Goal: Information Seeking & Learning: Check status

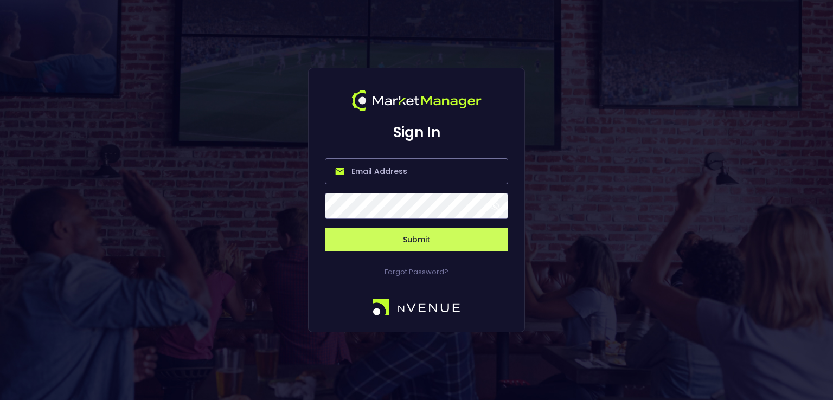
type input "[PERSON_NAME][EMAIL_ADDRESS][DOMAIN_NAME]"
click at [401, 252] on div "Forgot Password?" at bounding box center [416, 265] width 183 height 26
click at [405, 239] on button "Submit" at bounding box center [416, 240] width 183 height 24
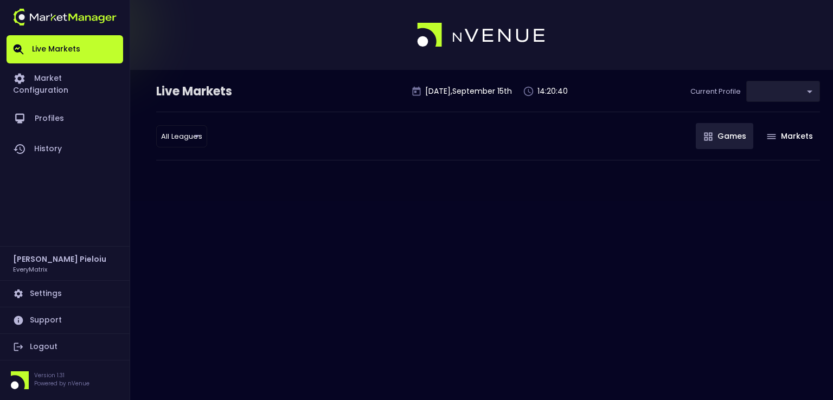
type input "41a1a02b-08cb-4a84-b265-6477bb6fe087"
click at [67, 135] on link "History" at bounding box center [65, 149] width 117 height 30
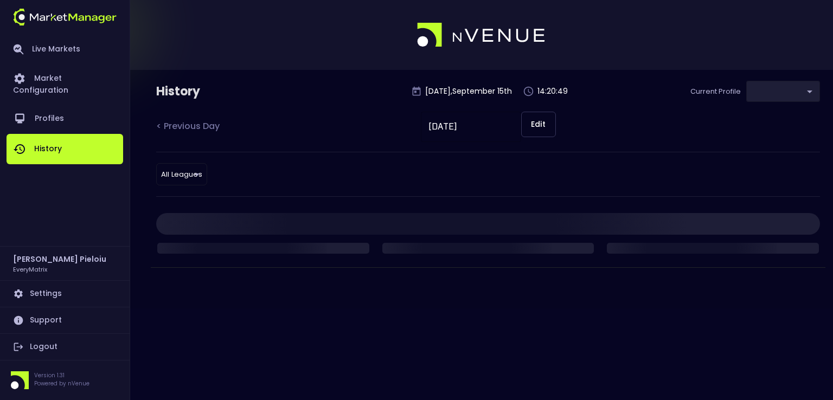
type input "41a1a02b-08cb-4a84-b265-6477bb6fe087"
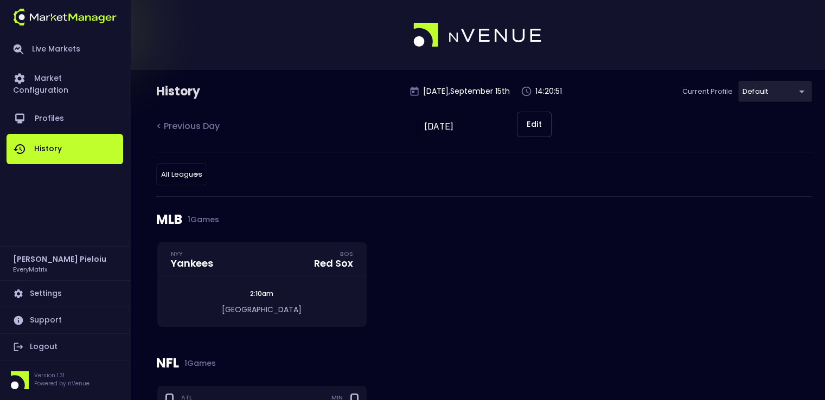
click at [187, 172] on body "Live Markets Market Configuration Profiles History [PERSON_NAME] EveryMatrix Se…" at bounding box center [412, 263] width 825 height 526
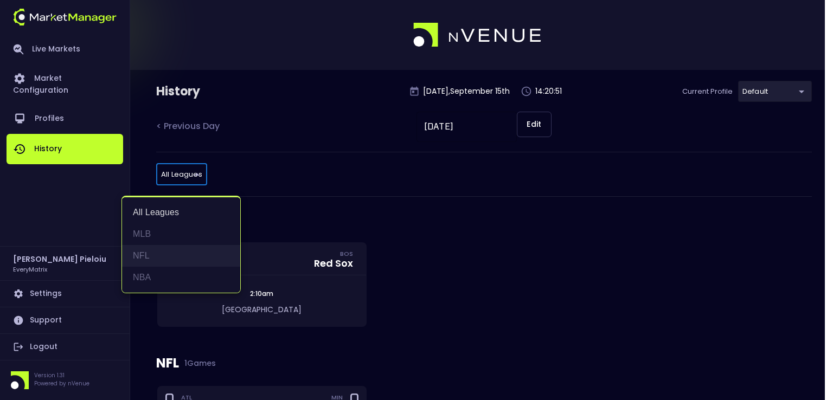
click at [142, 258] on li "NFL" at bounding box center [181, 256] width 118 height 22
type input "NFL"
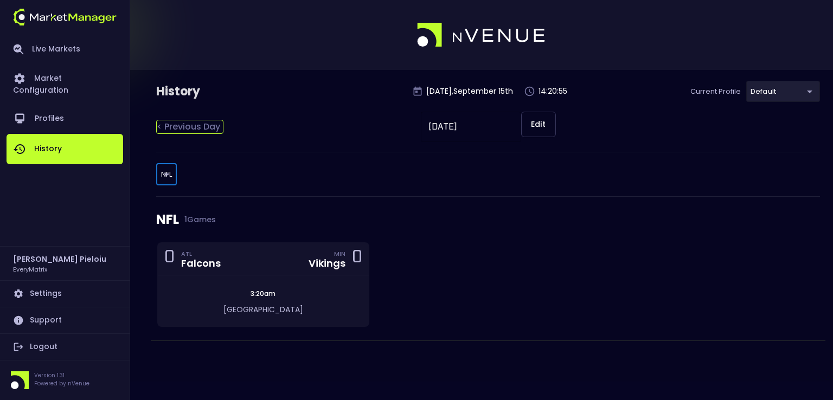
click at [176, 126] on div "< Previous Day" at bounding box center [189, 127] width 67 height 14
type input "[DATE]"
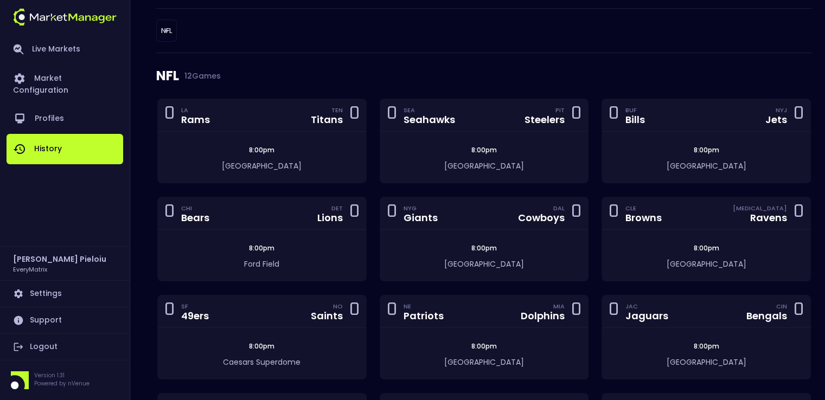
scroll to position [163, 0]
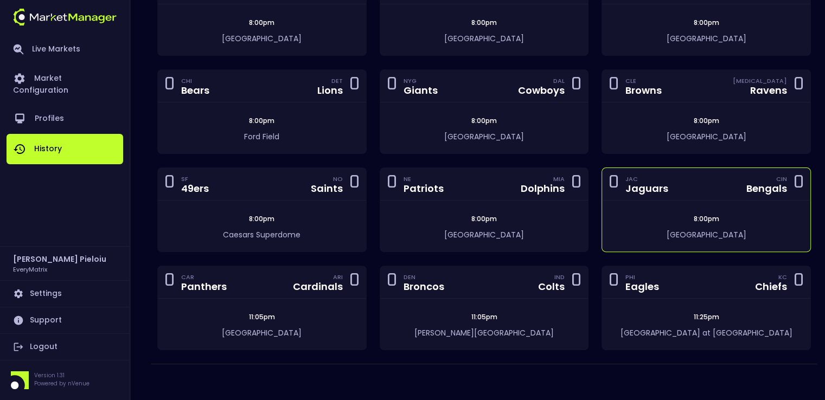
click at [691, 197] on div "0 JAC Jaguars CIN Bengals 0" at bounding box center [706, 184] width 208 height 33
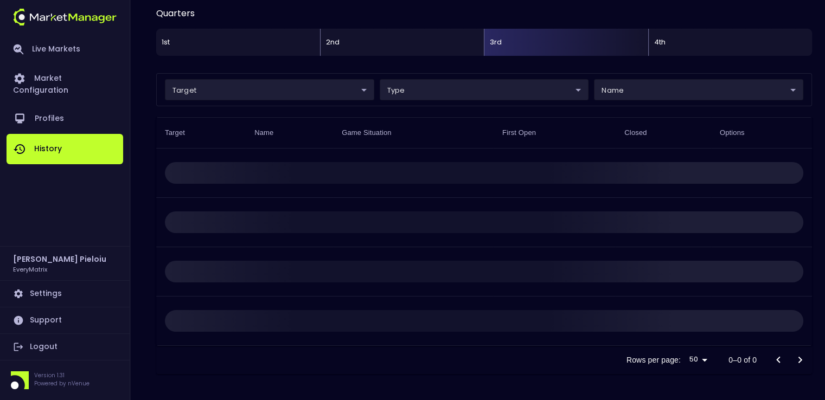
scroll to position [7, 0]
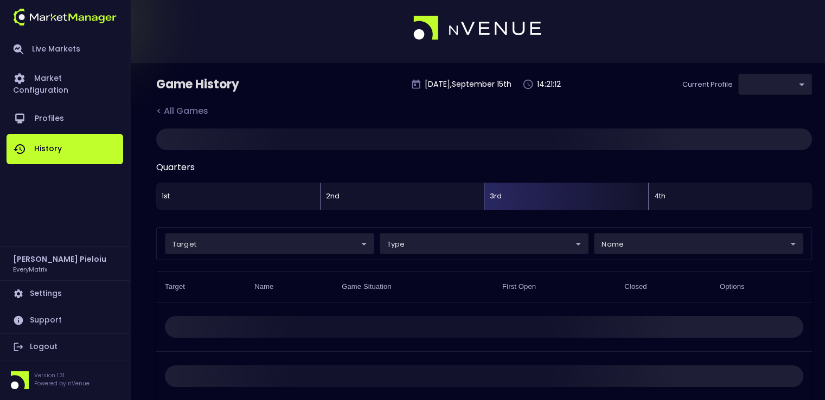
type input "41a1a02b-08cb-4a84-b265-6477bb6fe087"
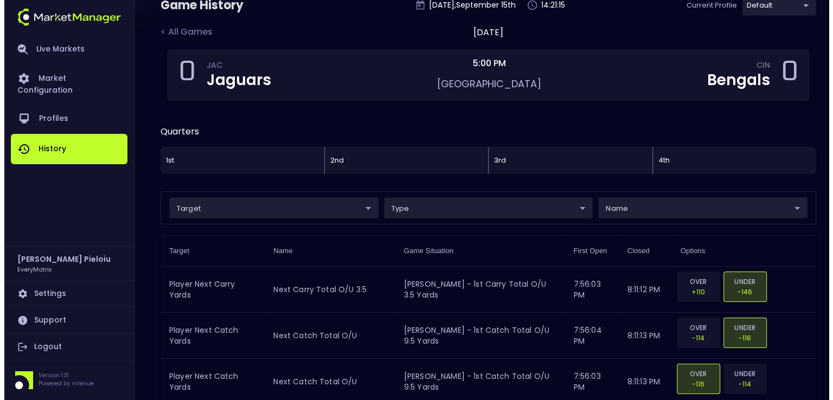
scroll to position [163, 0]
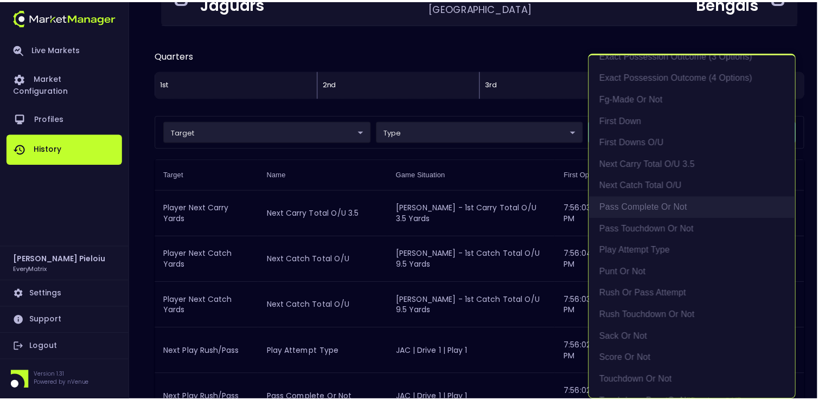
scroll to position [96, 0]
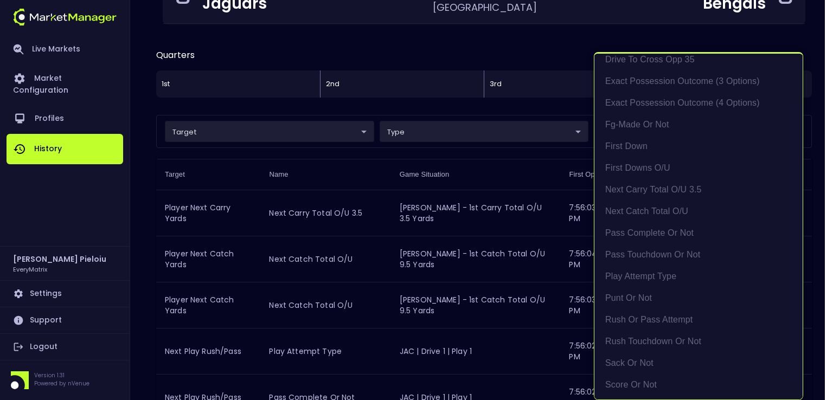
click at [489, 136] on div at bounding box center [416, 200] width 833 height 400
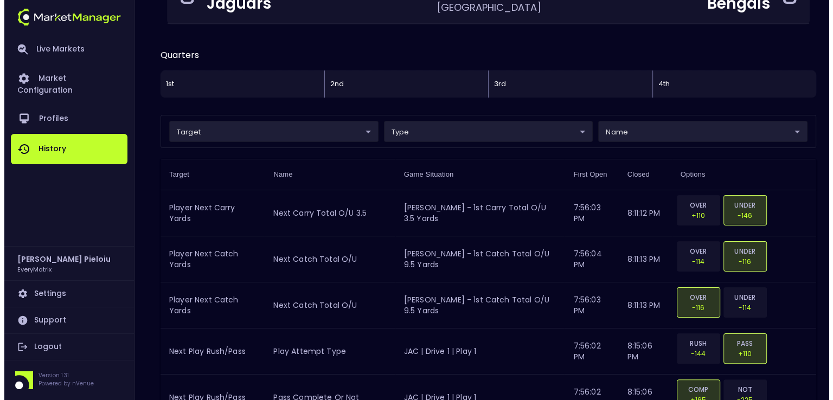
scroll to position [0, 0]
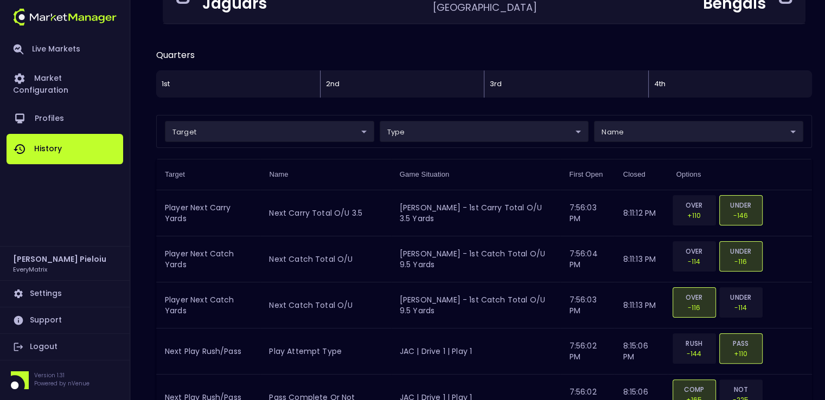
click at [490, 135] on div "10Y+ Rush 20Y+ Pass Drive to Cross 50 Drive to Cross Opp 20 Drive to Cross Opp …" at bounding box center [412, 200] width 825 height 400
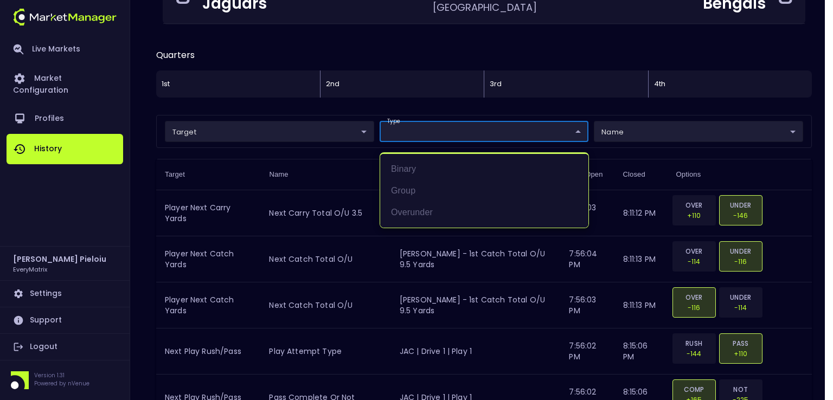
click at [490, 131] on div at bounding box center [416, 200] width 833 height 400
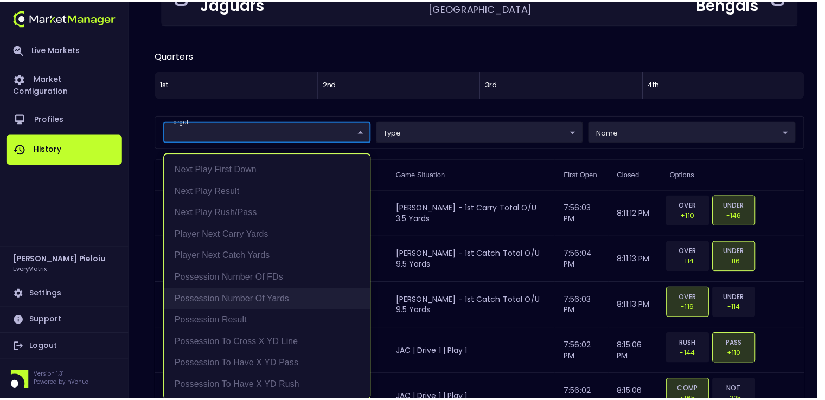
scroll to position [1, 0]
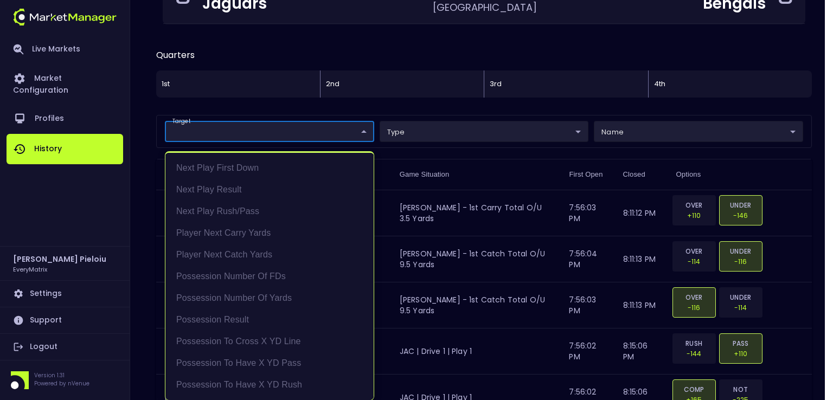
click at [413, 111] on div at bounding box center [416, 200] width 833 height 400
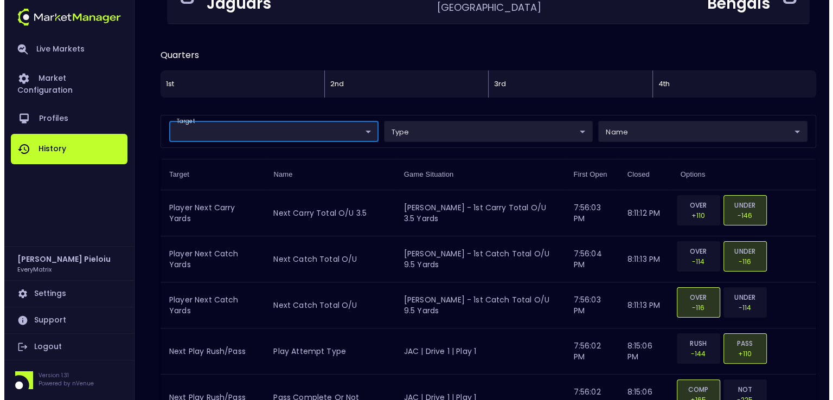
scroll to position [0, 0]
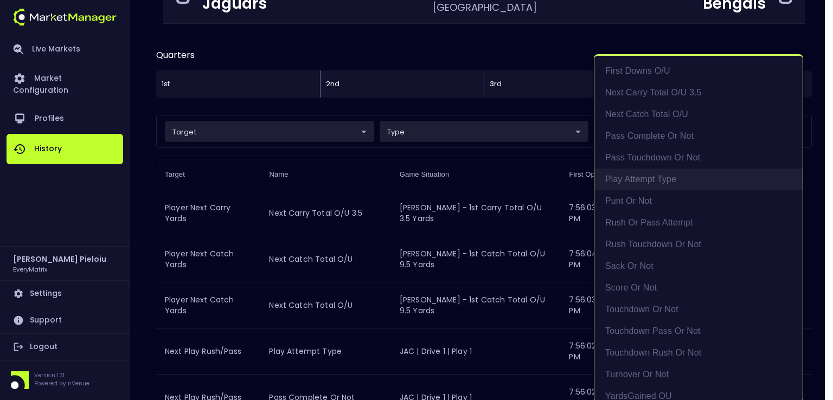
scroll to position [204, 0]
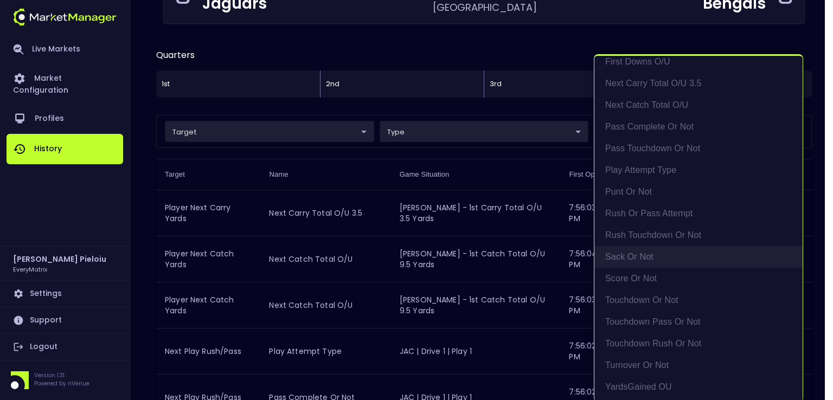
click at [638, 254] on li "sack or not" at bounding box center [698, 257] width 208 height 22
type input "sack or not"
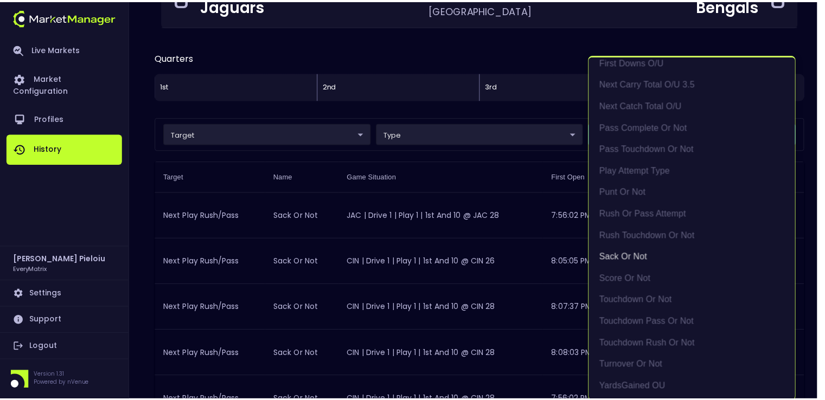
scroll to position [203, 0]
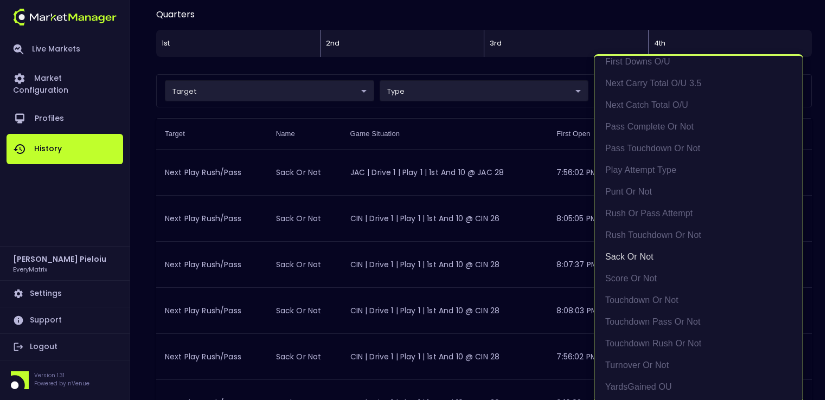
click at [527, 200] on div at bounding box center [416, 200] width 833 height 400
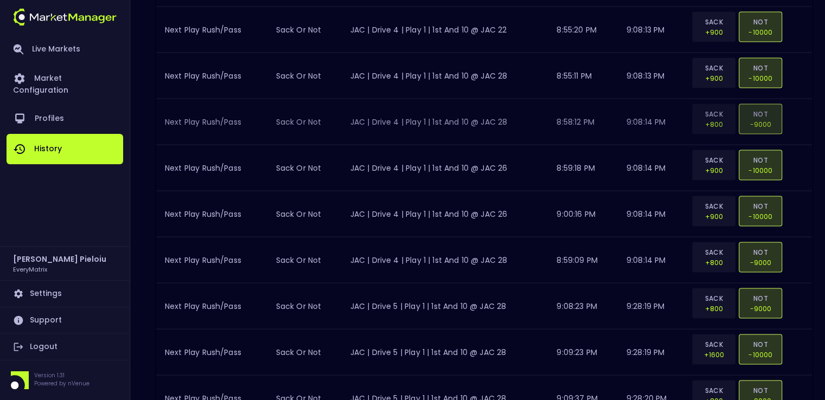
scroll to position [2306, 0]
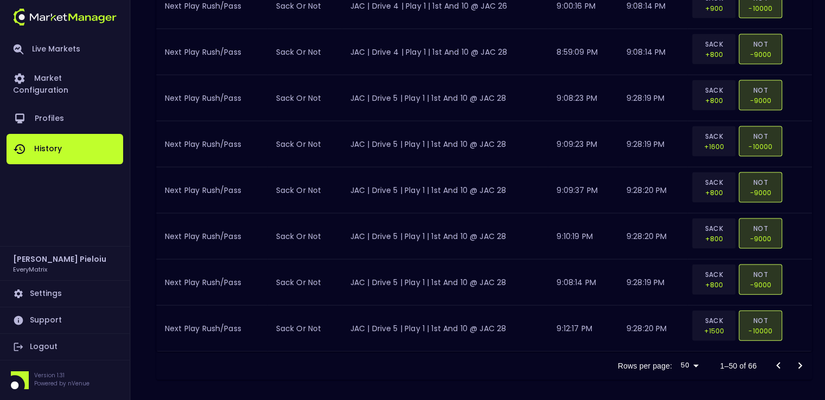
click at [797, 361] on icon "Go to next page" at bounding box center [800, 366] width 13 height 13
click at [801, 359] on div at bounding box center [788, 366] width 43 height 22
